Goal: Book appointment/travel/reservation

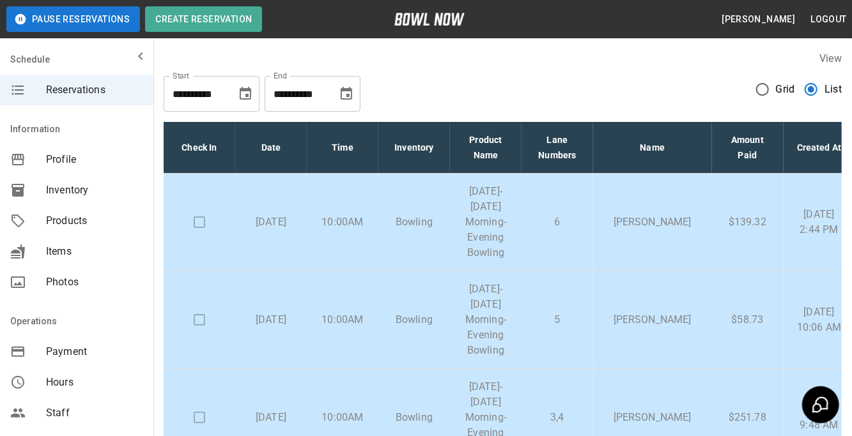
click at [342, 212] on td "10:00AM" at bounding box center [343, 223] width 72 height 98
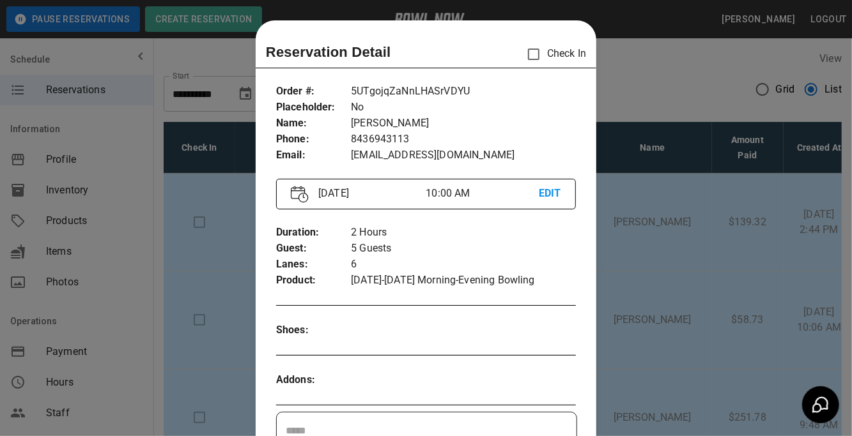
scroll to position [20, 0]
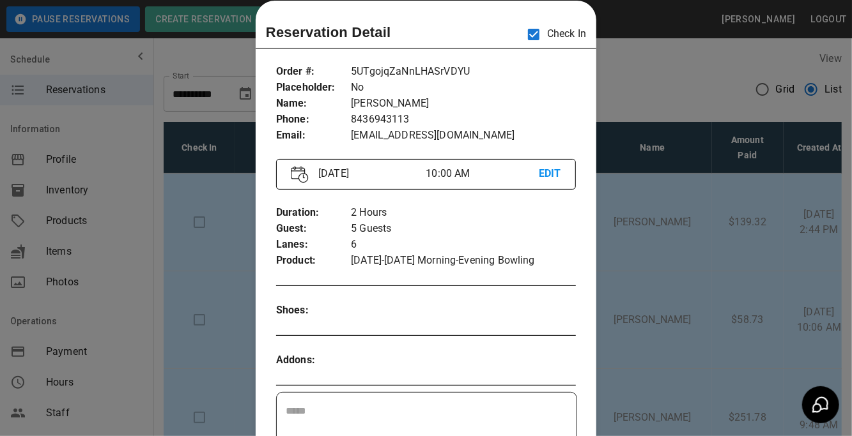
click at [706, 79] on div at bounding box center [426, 218] width 852 height 436
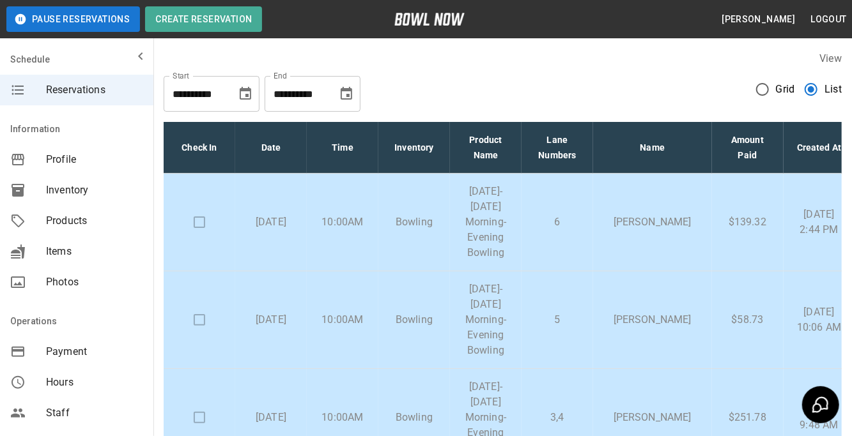
click at [493, 326] on p "[DATE]-[DATE] Morning-Evening Bowling" at bounding box center [485, 320] width 51 height 77
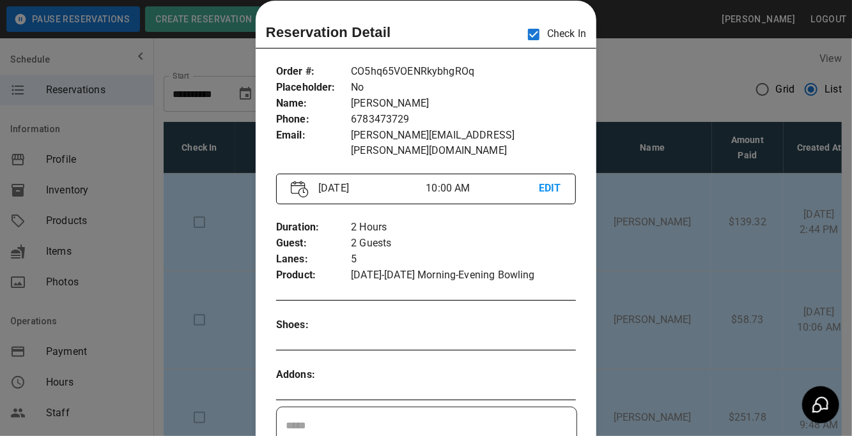
click at [677, 88] on div at bounding box center [426, 218] width 852 height 436
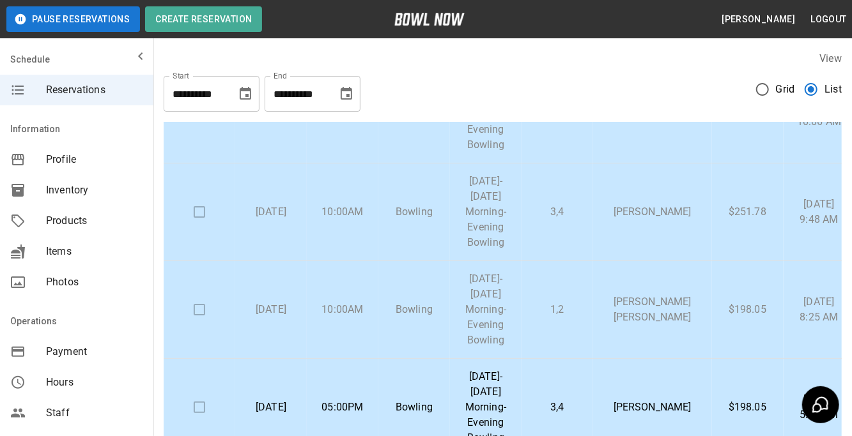
scroll to position [207, 0]
click at [521, 309] on td "[DATE]-[DATE] Morning-Evening Bowling" at bounding box center [486, 309] width 72 height 98
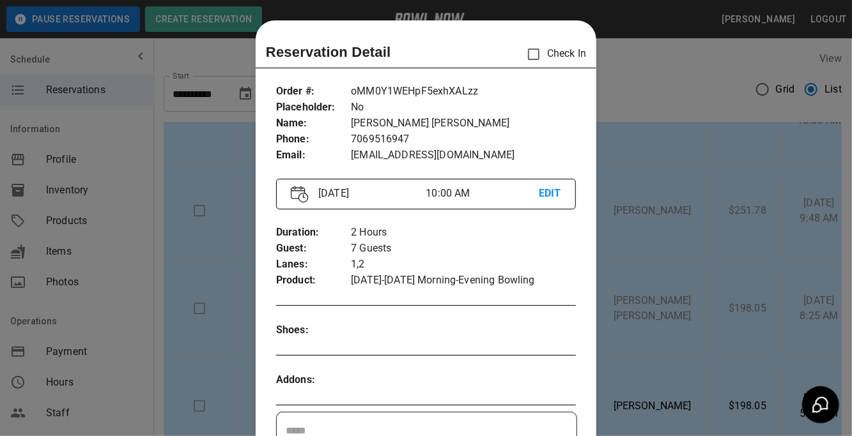
scroll to position [20, 0]
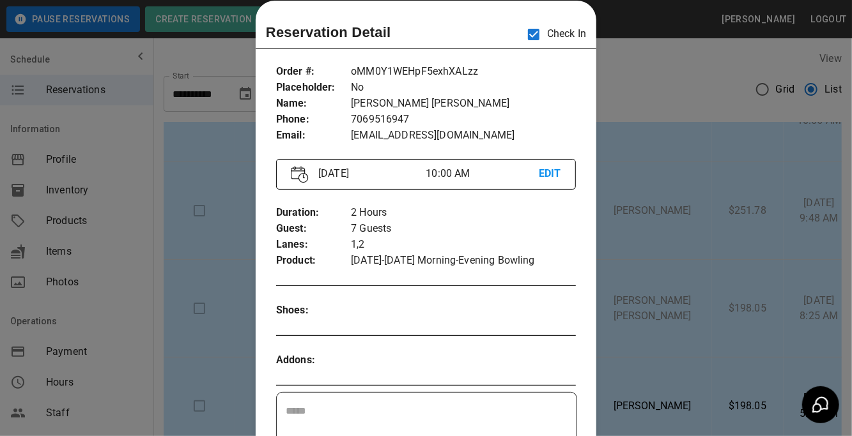
click at [643, 84] on div at bounding box center [426, 218] width 852 height 436
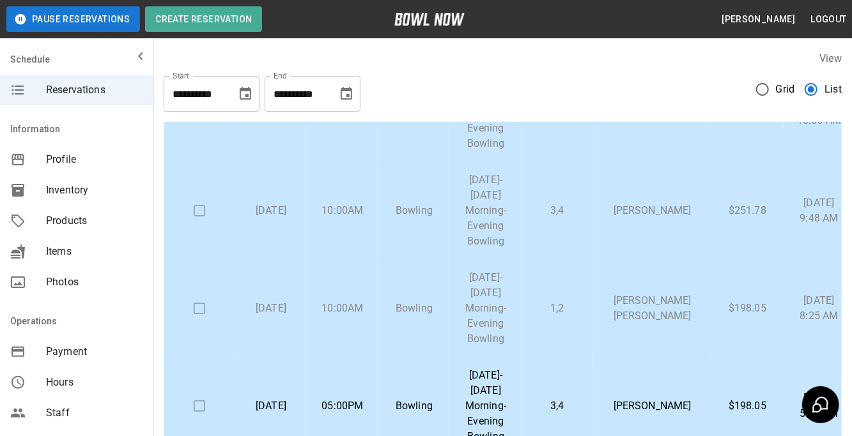
click at [573, 206] on p "3,4" at bounding box center [557, 210] width 51 height 15
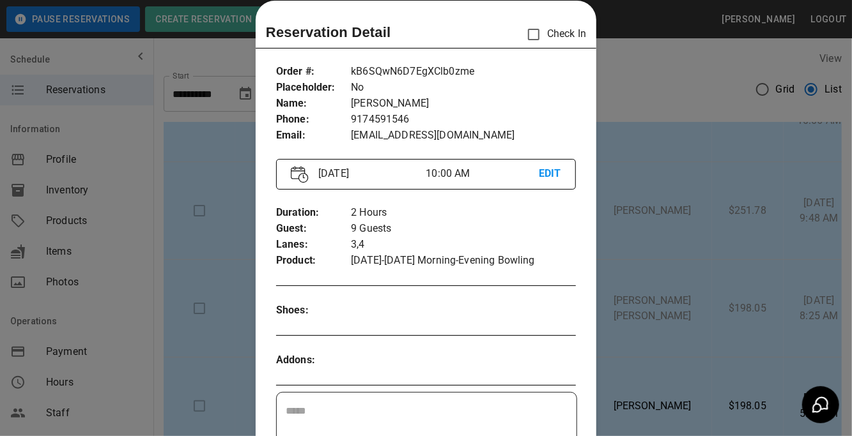
click at [703, 61] on div at bounding box center [426, 218] width 852 height 436
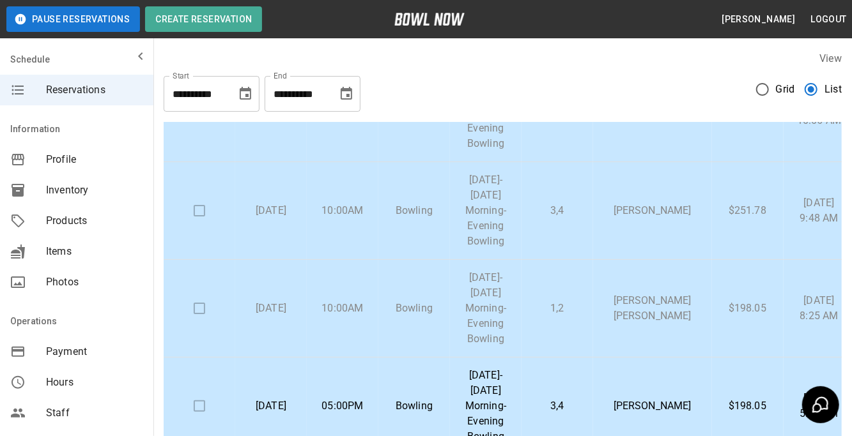
click at [664, 219] on p "[PERSON_NAME]" at bounding box center [652, 210] width 98 height 15
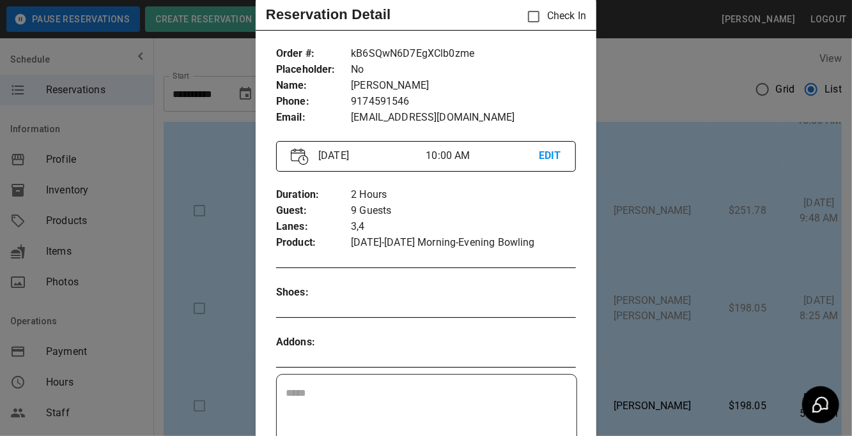
scroll to position [25, 0]
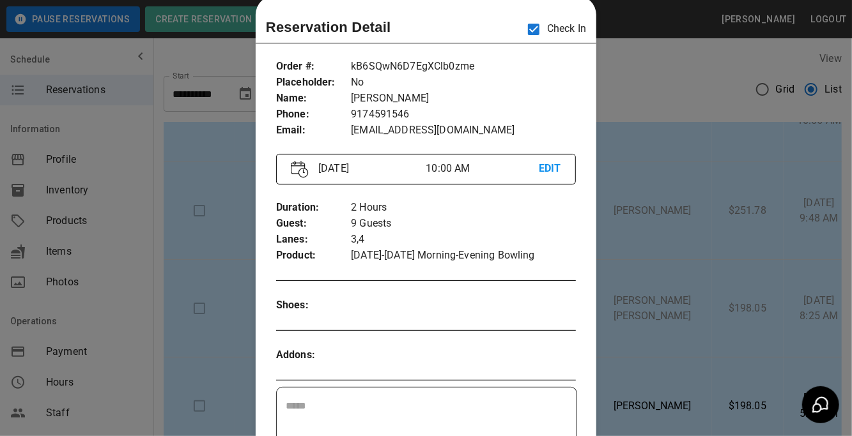
click at [714, 88] on div at bounding box center [426, 218] width 852 height 436
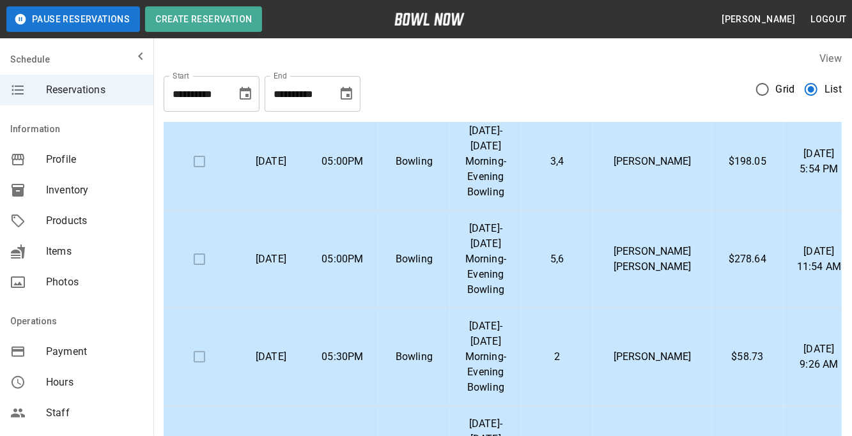
scroll to position [459, 0]
